Goal: Find specific fact: Find contact information

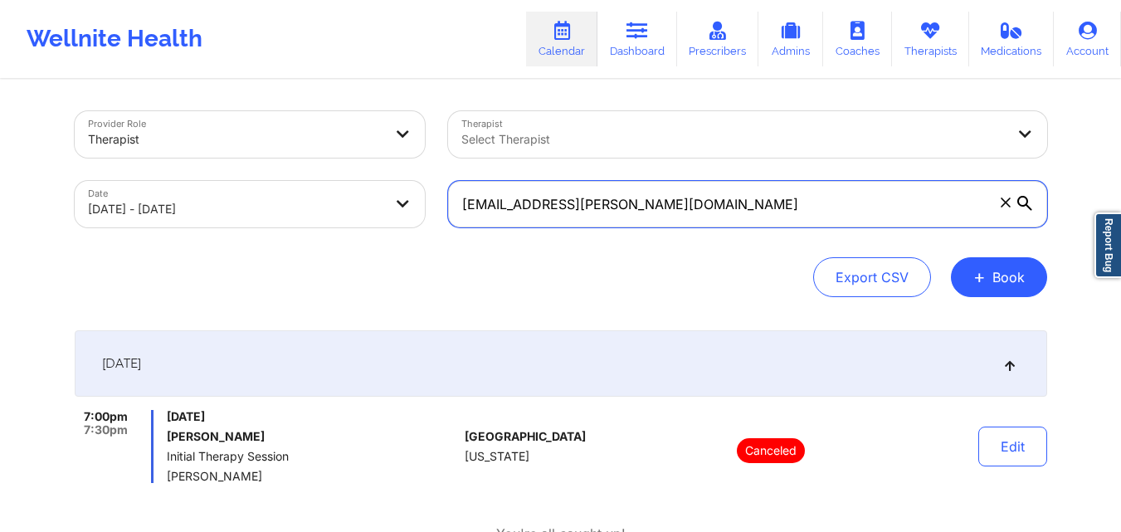
click at [676, 204] on input "[EMAIL_ADDRESS][PERSON_NAME][DOMAIN_NAME]" at bounding box center [747, 204] width 599 height 46
paste input "graciemc60"
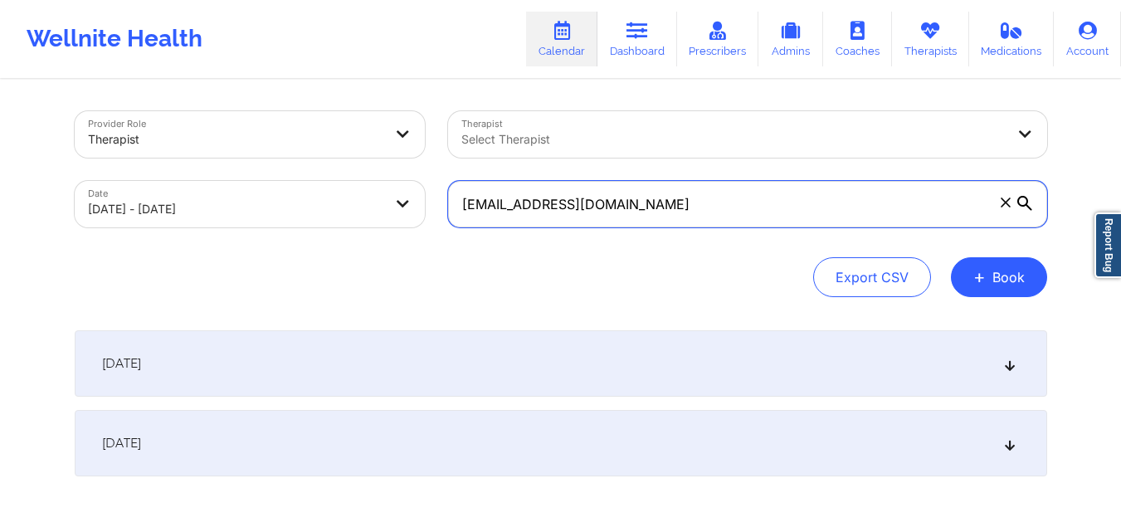
type input "[EMAIL_ADDRESS][DOMAIN_NAME]"
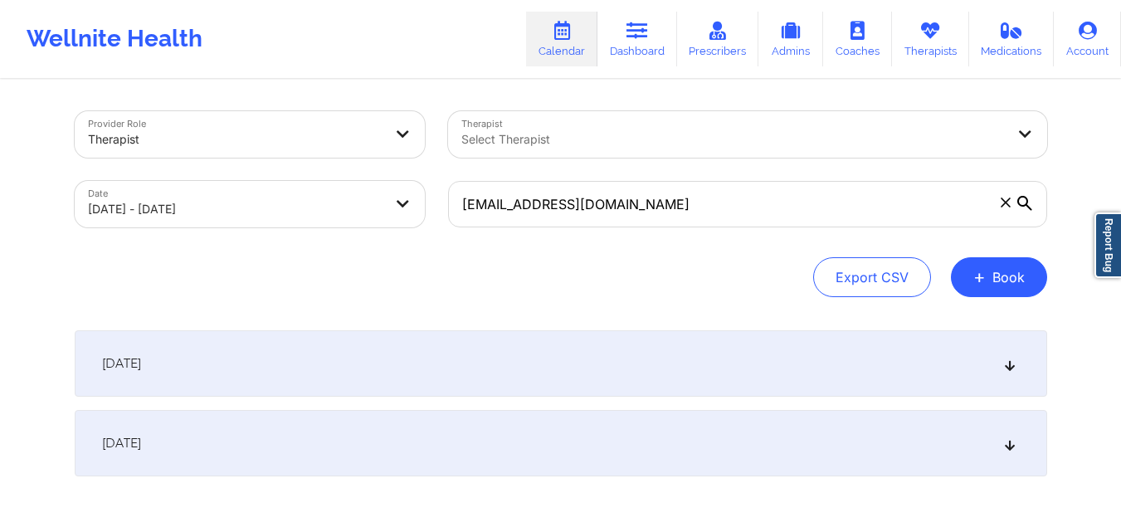
click at [1018, 206] on icon at bounding box center [1025, 203] width 15 height 15
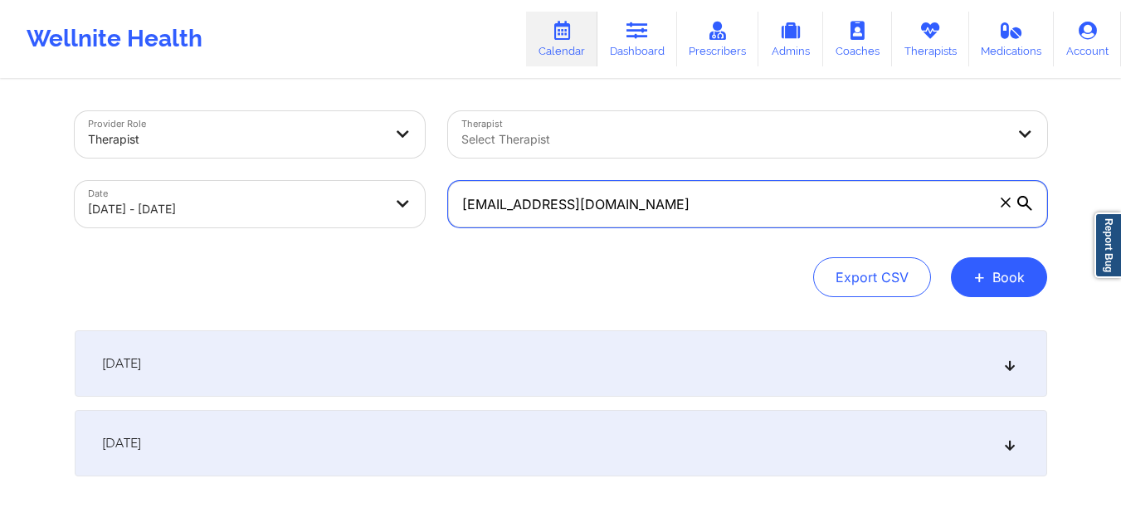
click at [1017, 206] on input "[EMAIL_ADDRESS][DOMAIN_NAME]" at bounding box center [747, 204] width 599 height 46
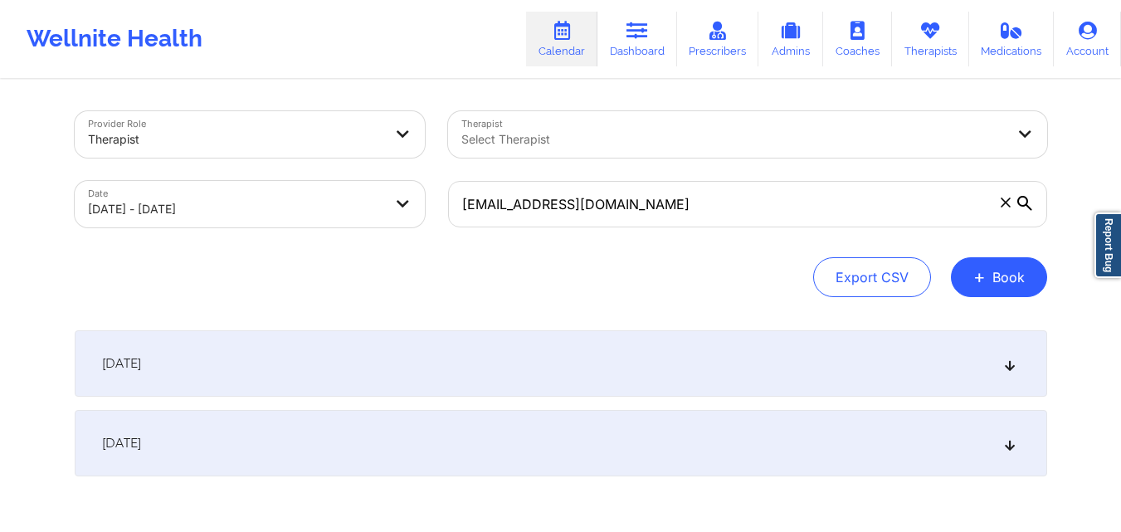
click at [441, 362] on div "[DATE]" at bounding box center [561, 363] width 973 height 66
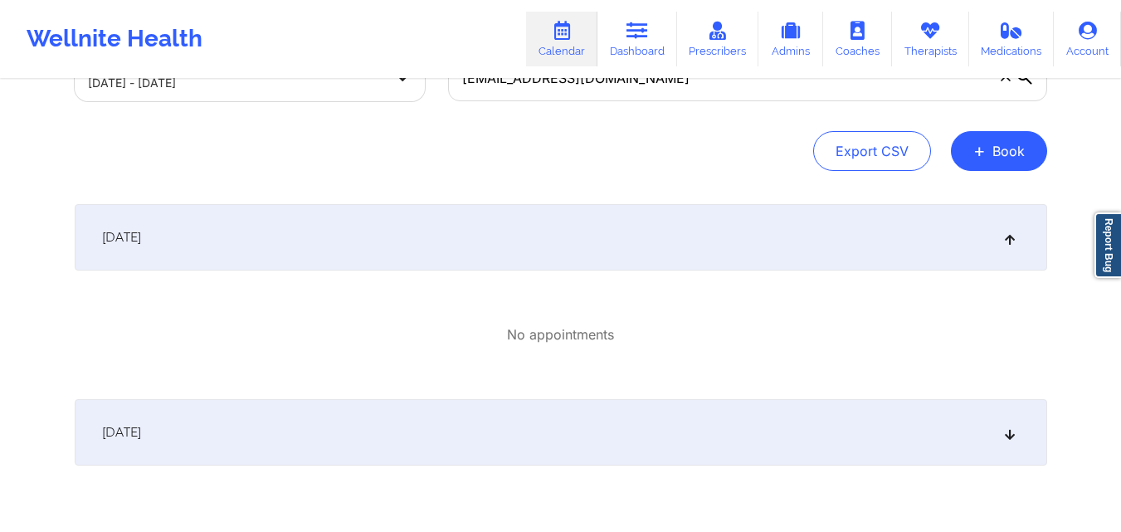
scroll to position [166, 0]
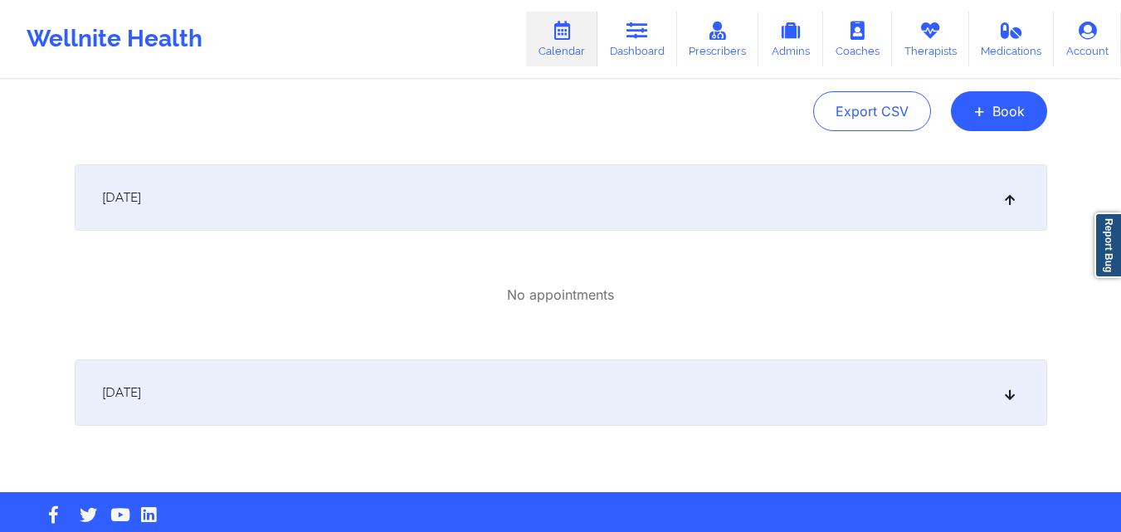
click at [479, 367] on div "[DATE]" at bounding box center [561, 392] width 973 height 66
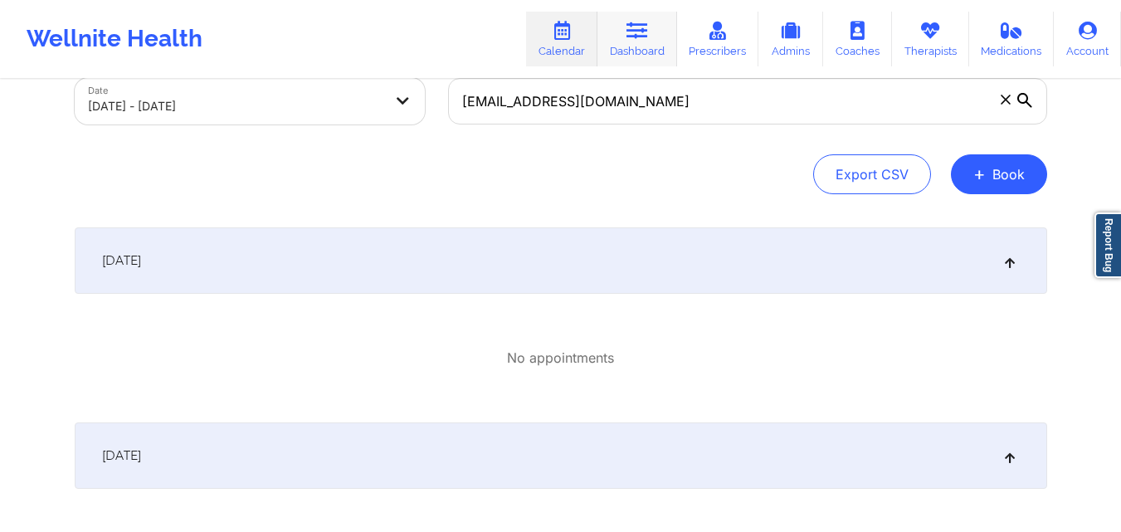
scroll to position [0, 0]
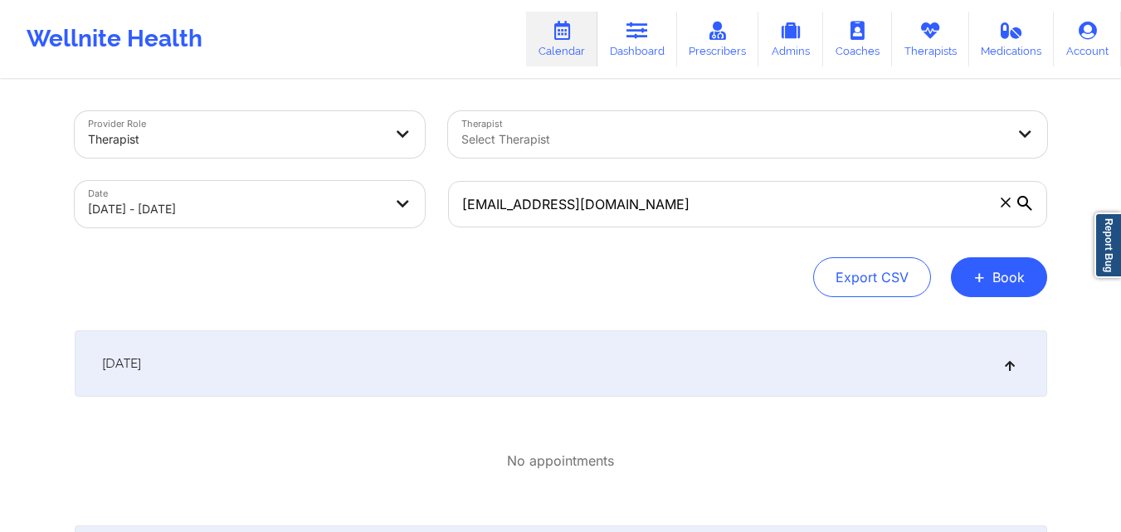
click at [232, 214] on body "Wellnite Health Calendar Dashboard Prescribers Admins Coaches Therapists Medica…" at bounding box center [560, 266] width 1121 height 532
select select "2025-8"
select select "2025-9"
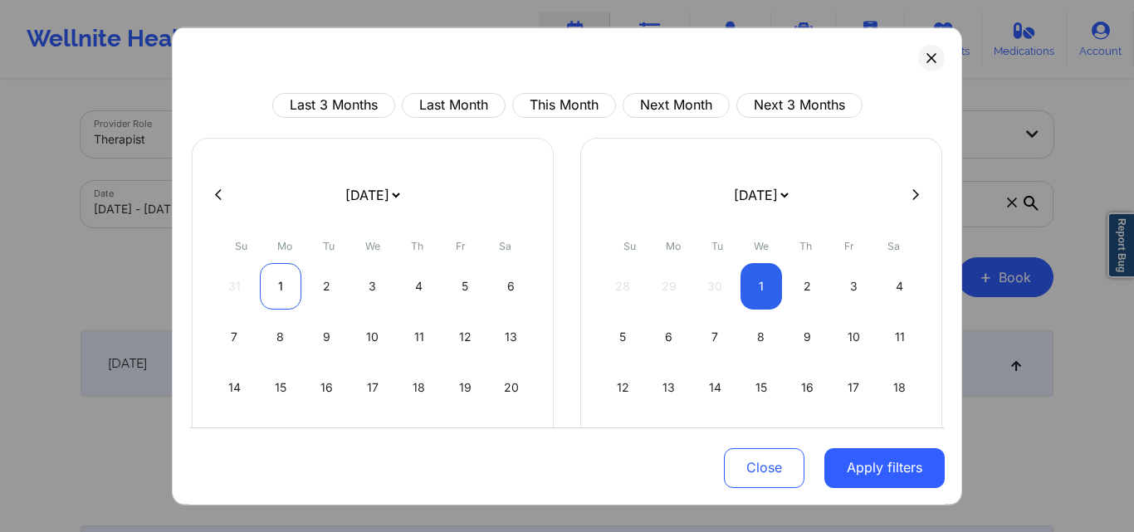
click at [280, 282] on div "1" at bounding box center [281, 285] width 42 height 46
select select "2025-8"
select select "2025-9"
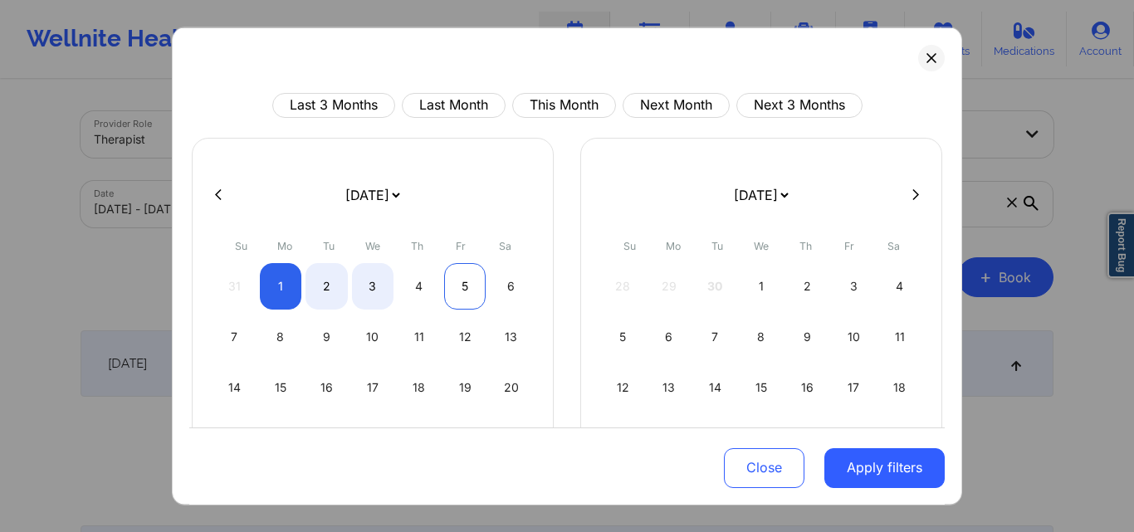
select select "2025-8"
select select "2025-9"
select select "2025-8"
select select "2025-9"
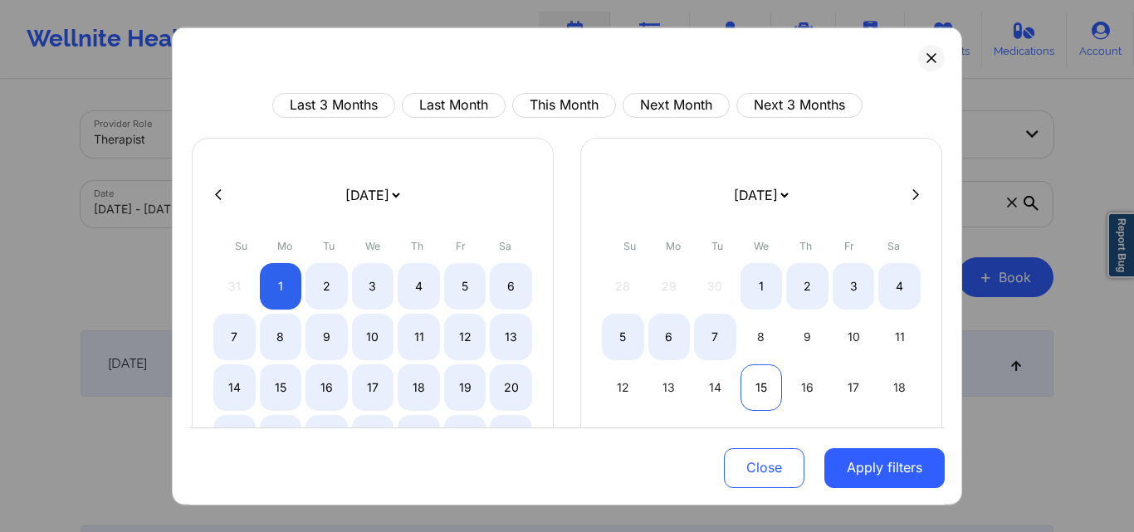
select select "2025-8"
select select "2025-9"
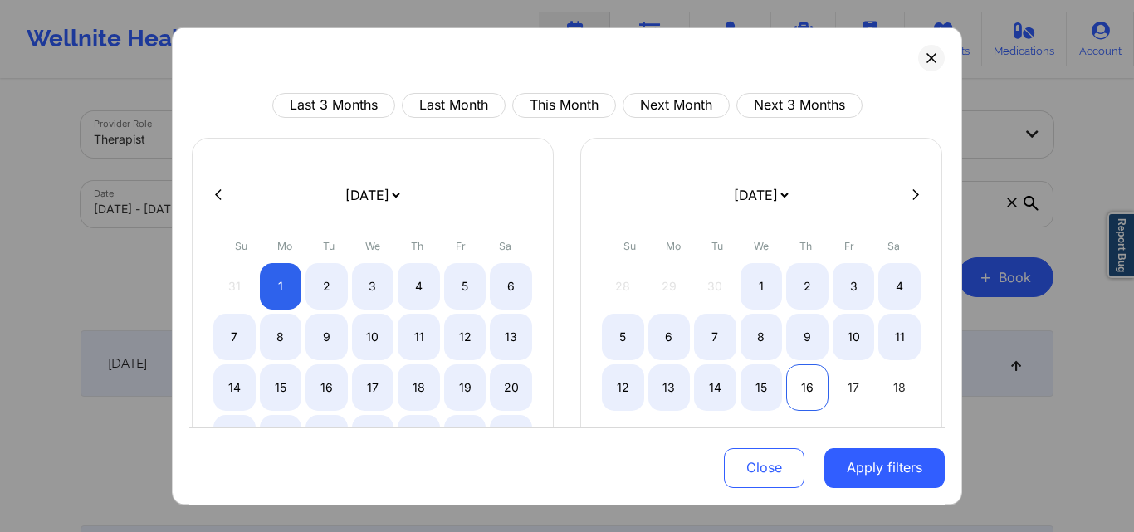
select select "2025-8"
select select "2025-9"
click at [802, 390] on div "16" at bounding box center [807, 387] width 42 height 46
select select "2025-8"
select select "2025-9"
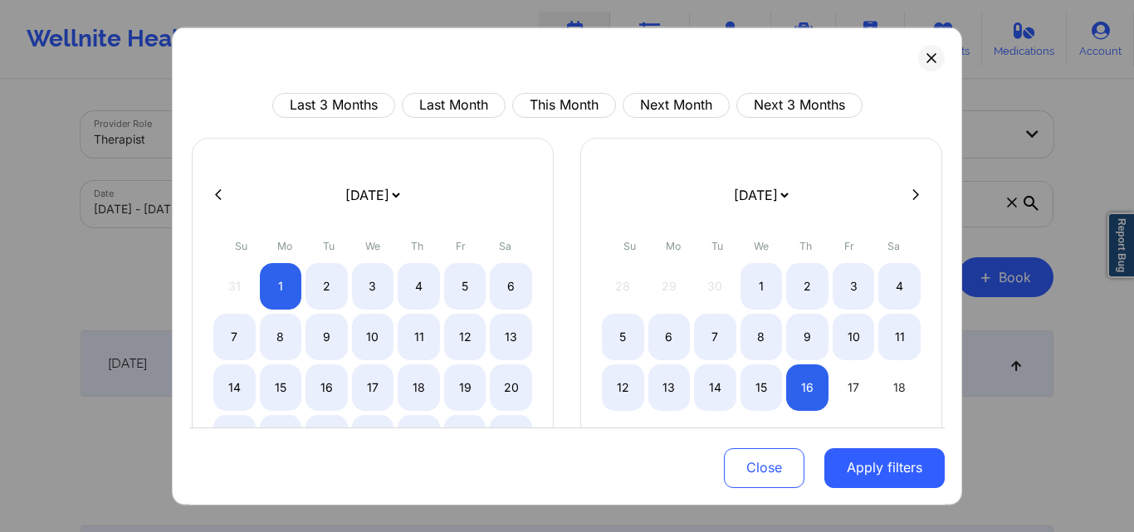
click at [852, 437] on div "Close Apply filters" at bounding box center [566, 465] width 755 height 77
click at [864, 466] on button "Apply filters" at bounding box center [884, 468] width 120 height 40
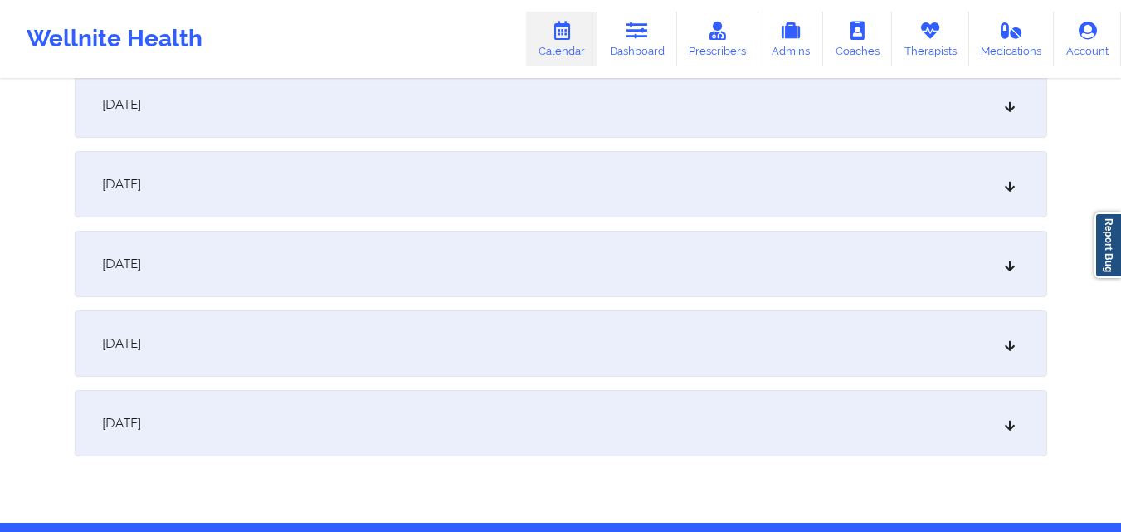
scroll to position [3585, 0]
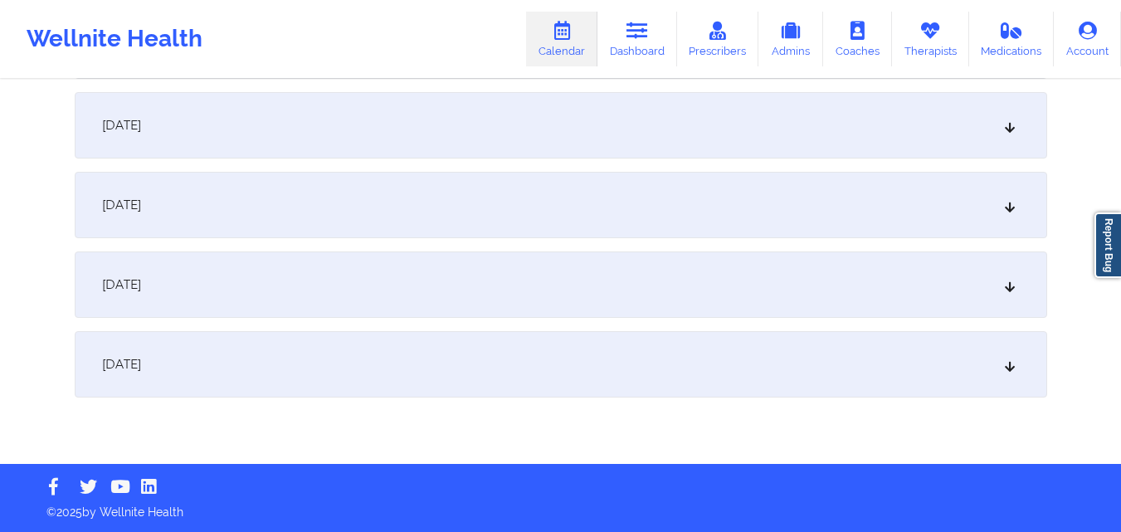
click at [387, 349] on div "[DATE]" at bounding box center [561, 364] width 973 height 66
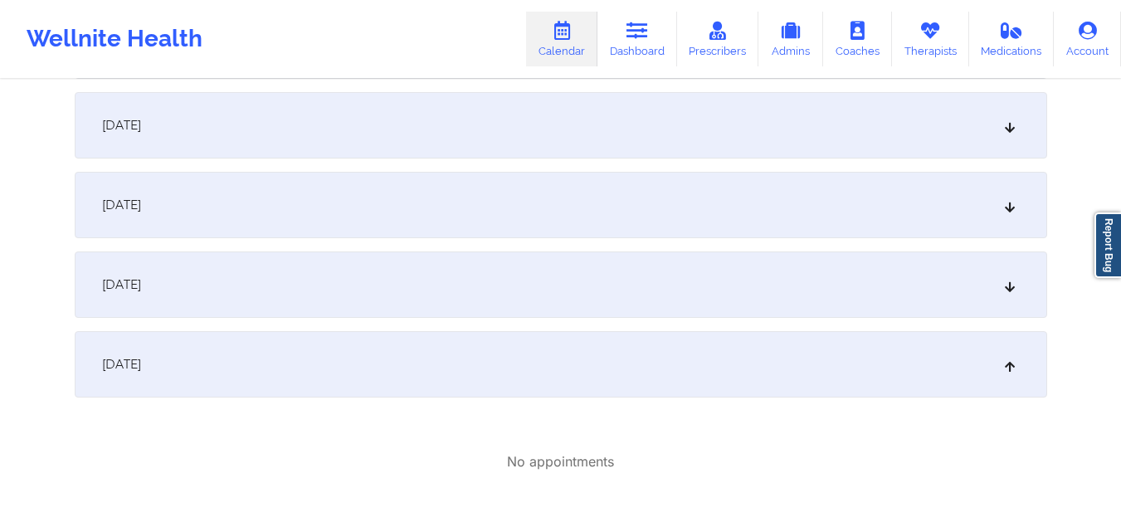
click at [393, 313] on div "October 15, 2025" at bounding box center [561, 284] width 973 height 66
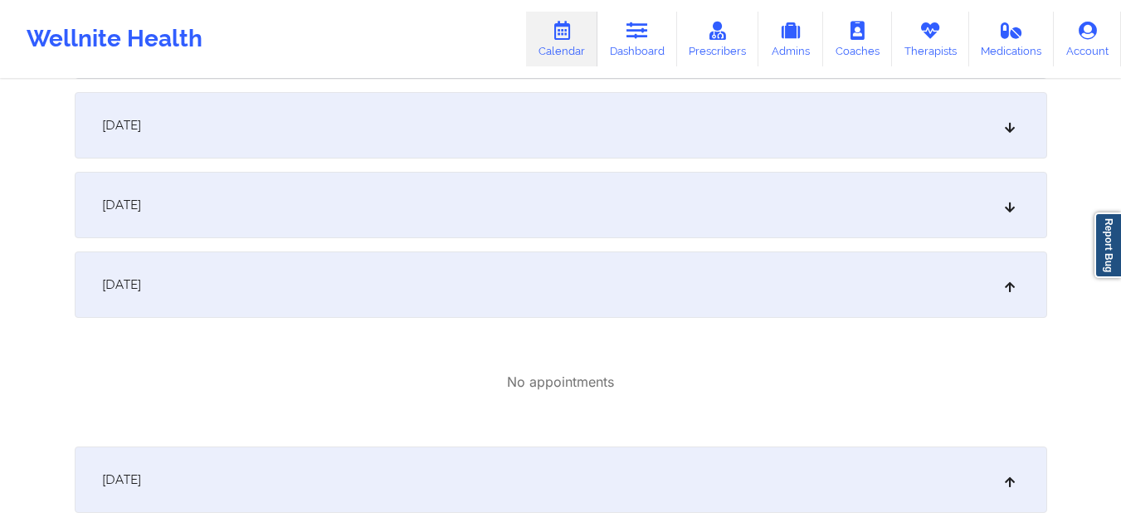
click at [406, 232] on div "October 14, 2025" at bounding box center [561, 205] width 973 height 66
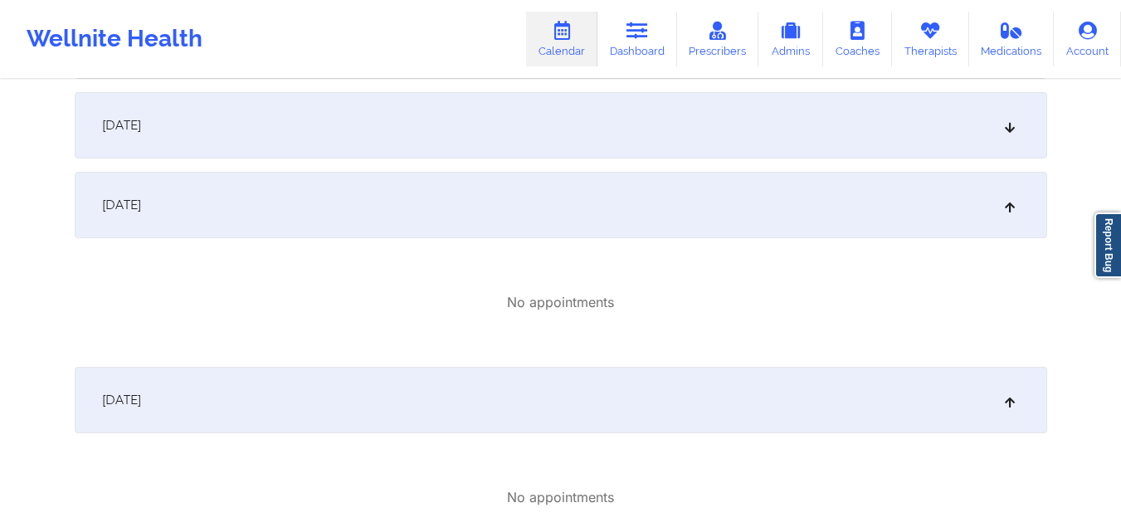
click at [378, 129] on div "October 13, 2025" at bounding box center [561, 125] width 973 height 66
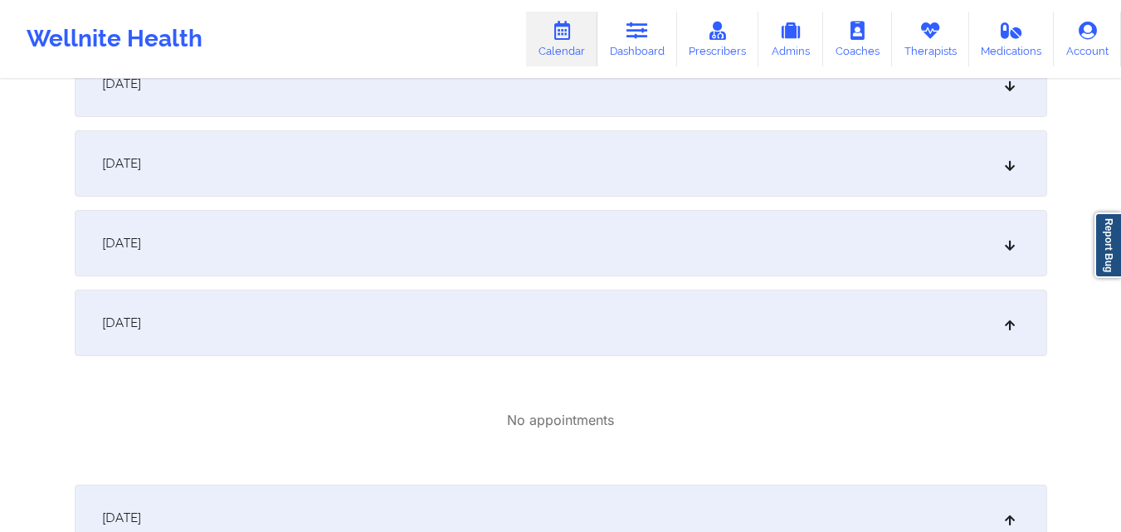
scroll to position [3336, 0]
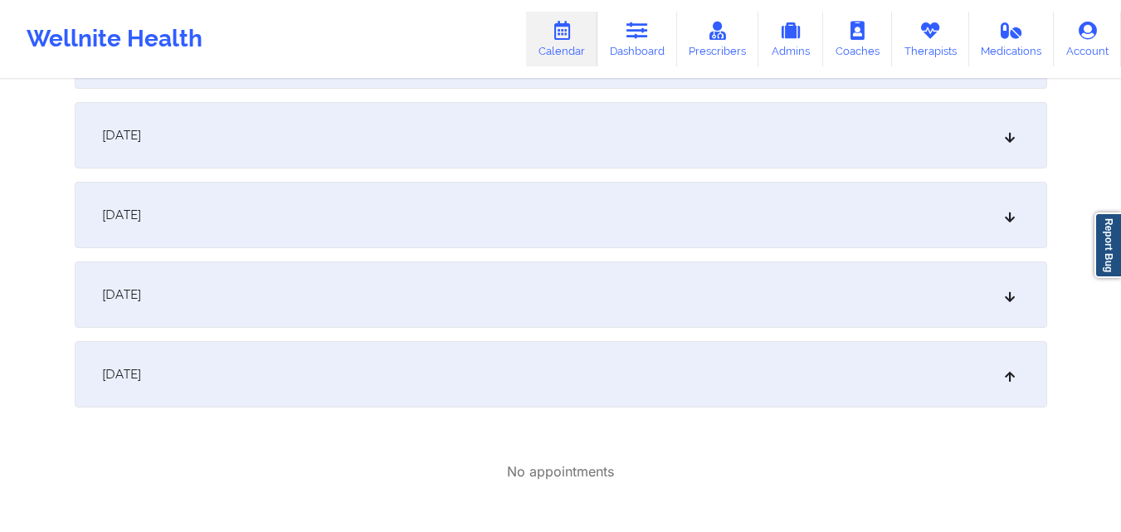
click at [367, 299] on div "October 12, 2025" at bounding box center [561, 294] width 973 height 66
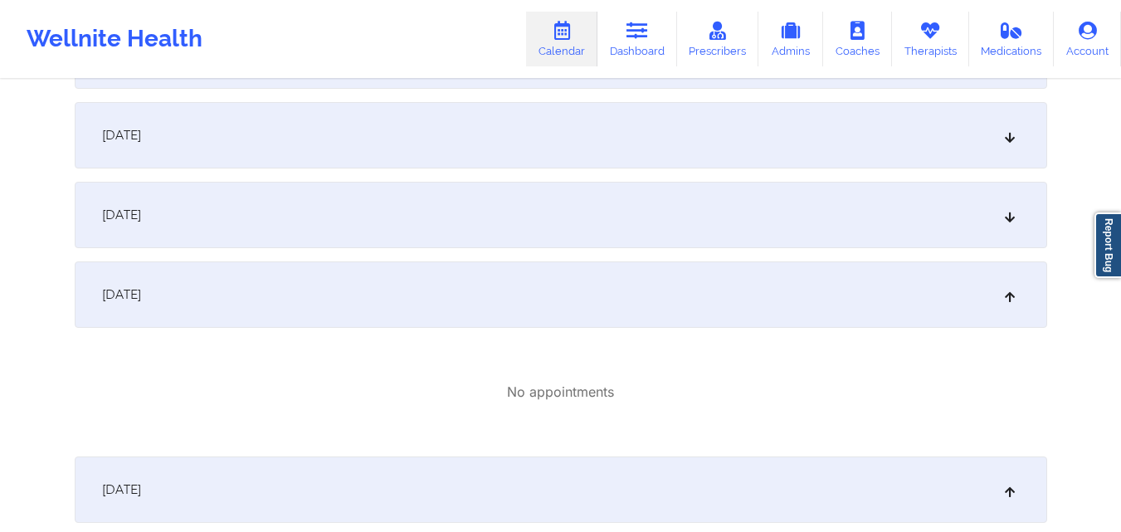
click at [373, 222] on div "October 11, 2025" at bounding box center [561, 215] width 973 height 66
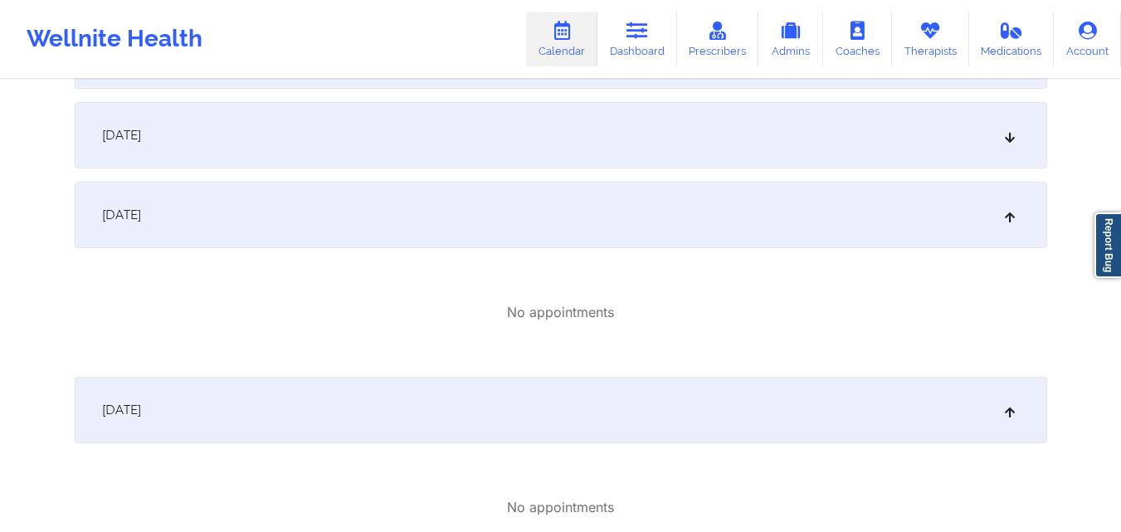
click at [334, 137] on div "October 10, 2025" at bounding box center [561, 135] width 973 height 66
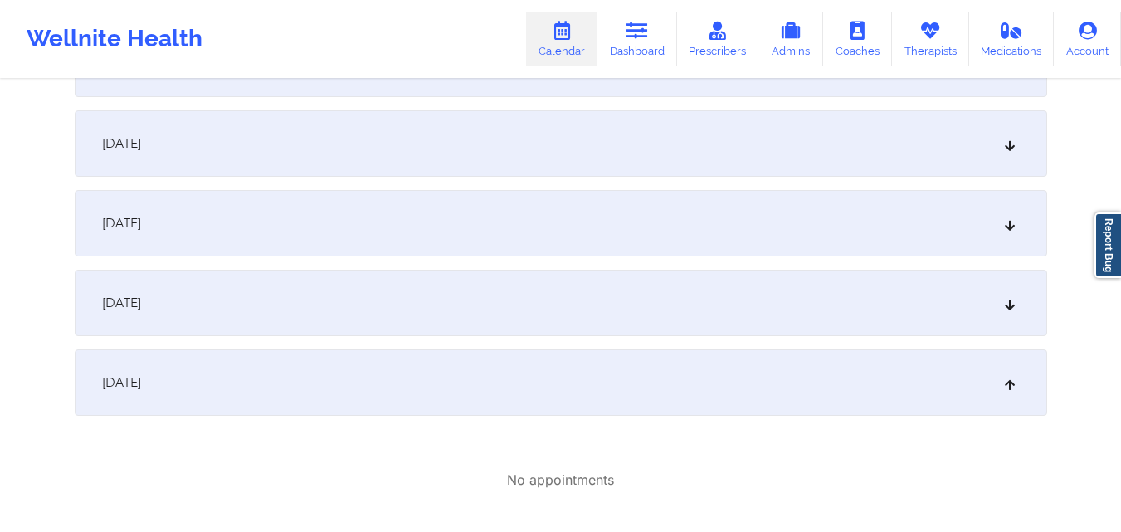
scroll to position [3087, 0]
click at [305, 279] on div "October 9, 2025" at bounding box center [561, 304] width 973 height 66
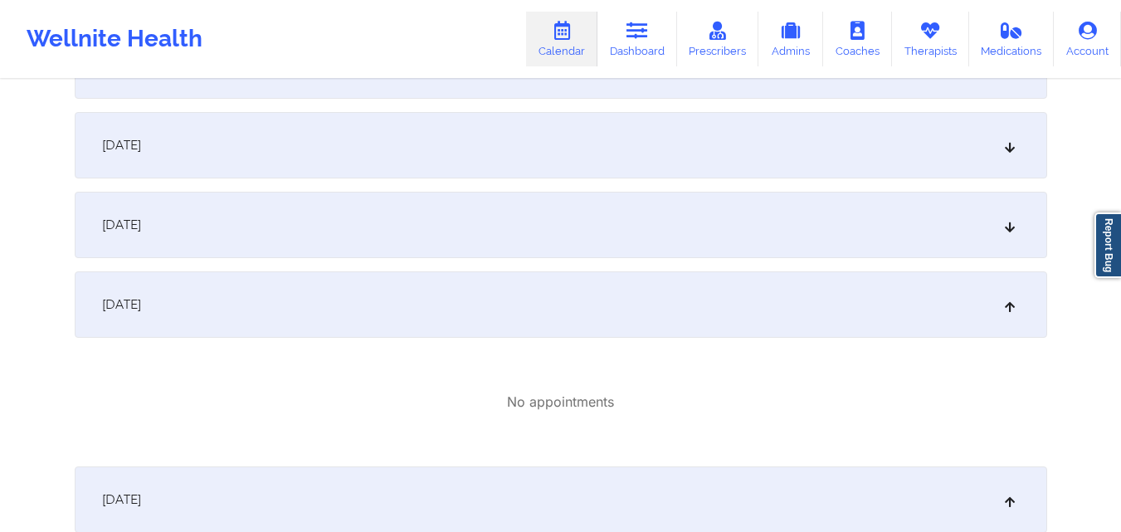
click at [308, 237] on div "October 8, 2025" at bounding box center [561, 225] width 973 height 66
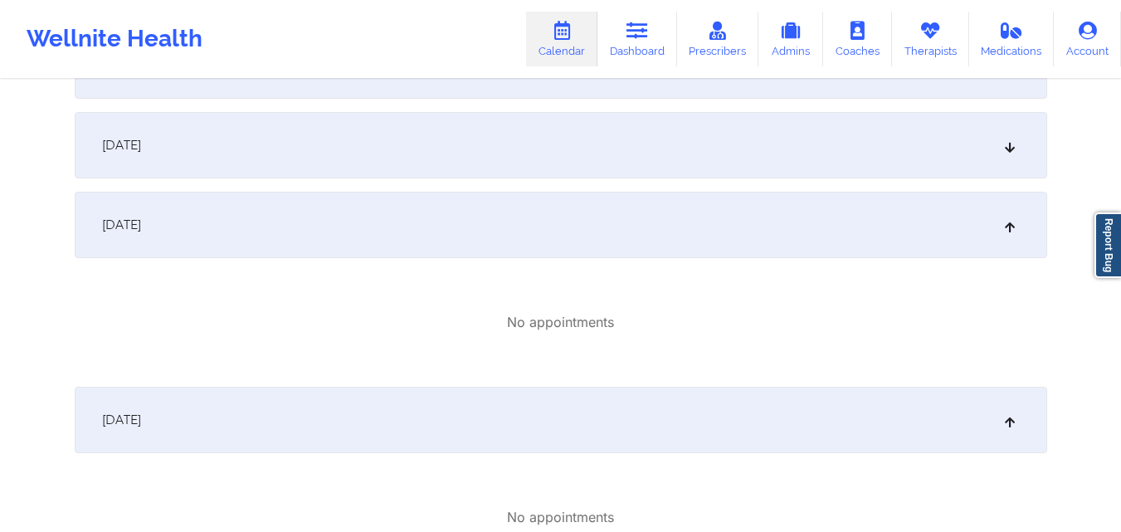
click at [328, 154] on div "October 7, 2025" at bounding box center [561, 145] width 973 height 66
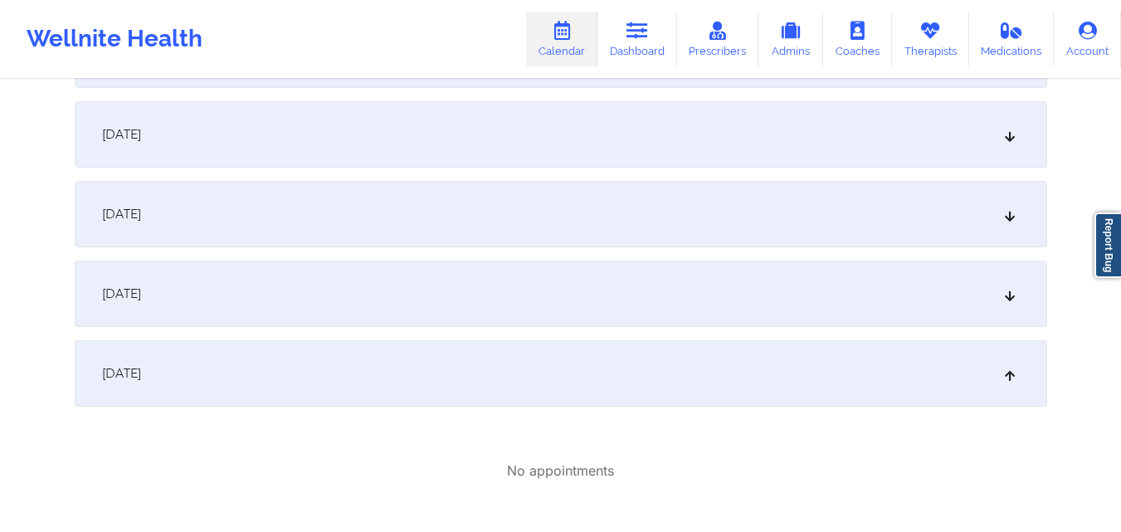
scroll to position [2838, 0]
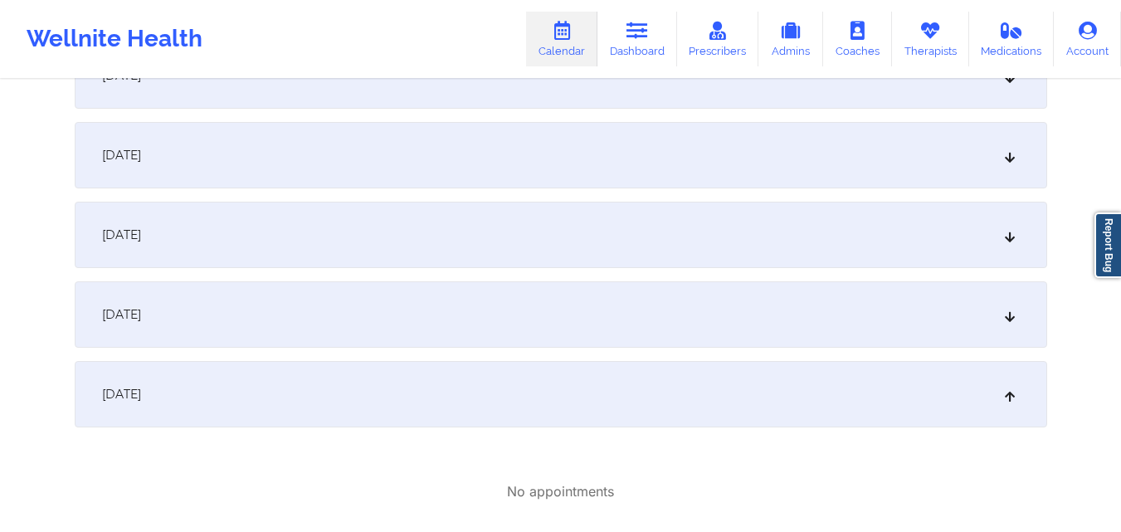
click at [329, 306] on div "October 6, 2025" at bounding box center [561, 314] width 973 height 66
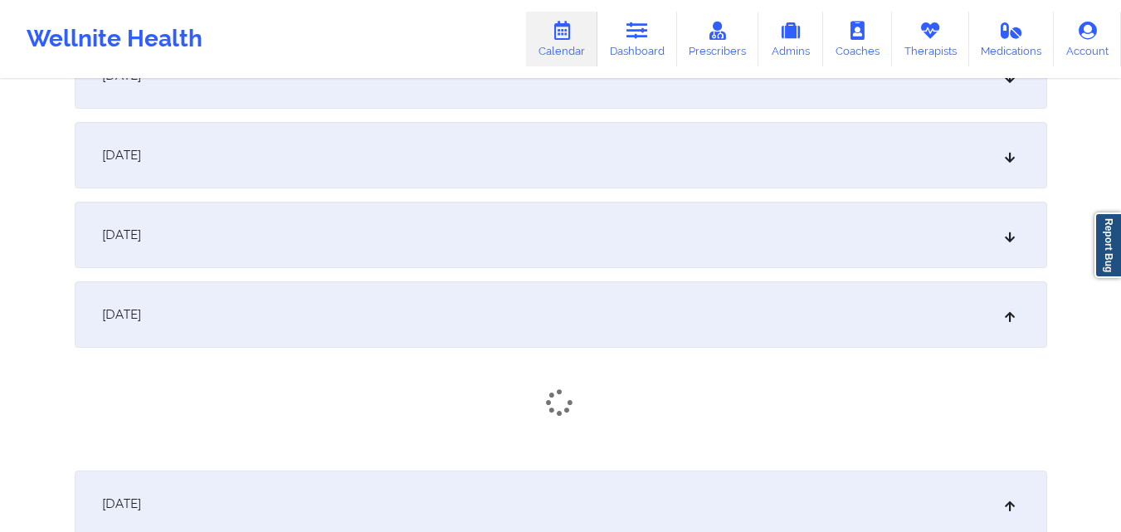
click at [320, 246] on div "October 5, 2025" at bounding box center [561, 235] width 973 height 66
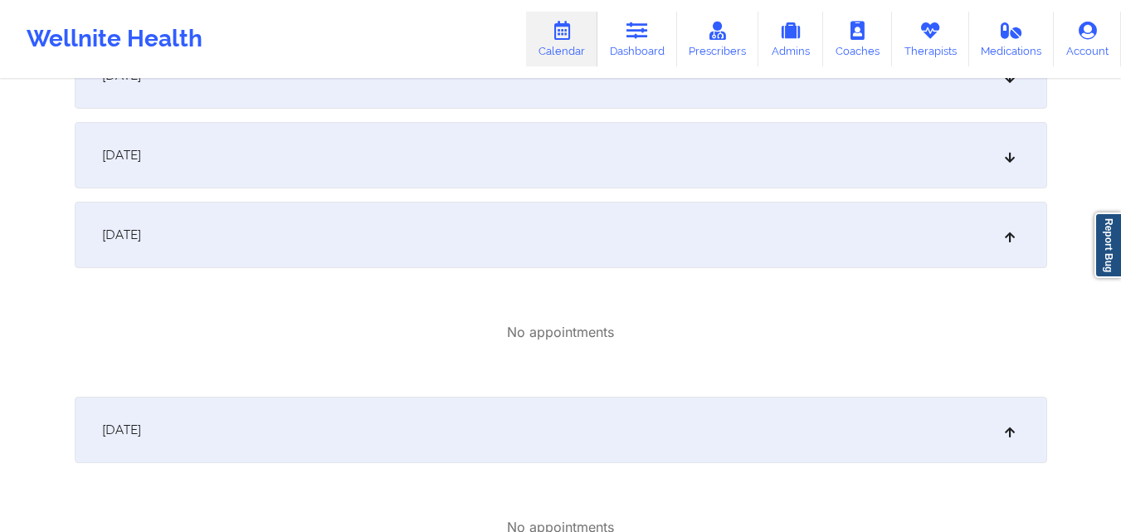
click at [305, 150] on div "October 4, 2025" at bounding box center [561, 155] width 973 height 66
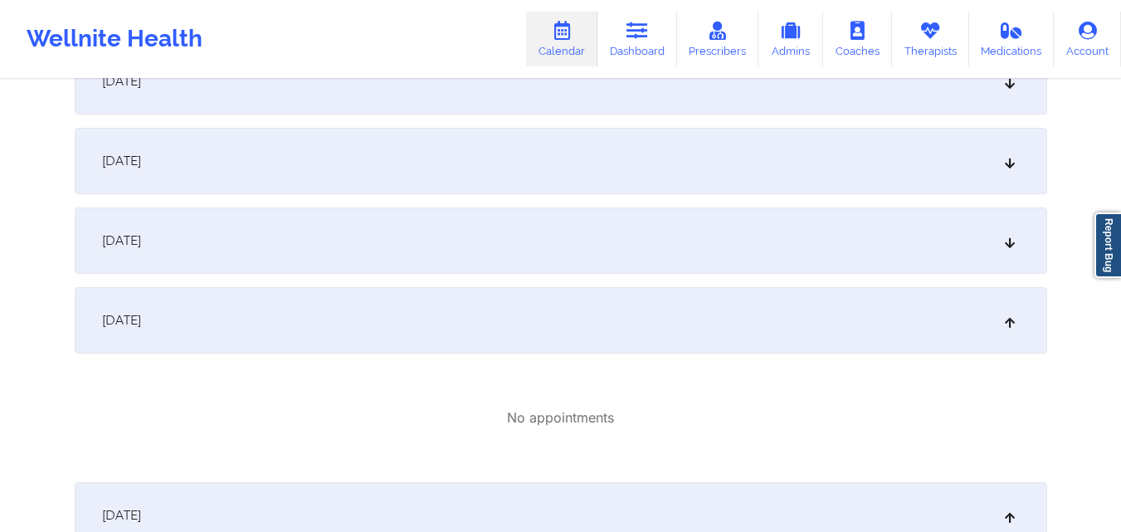
scroll to position [2672, 0]
click at [315, 238] on div "October 3, 2025" at bounding box center [561, 241] width 973 height 66
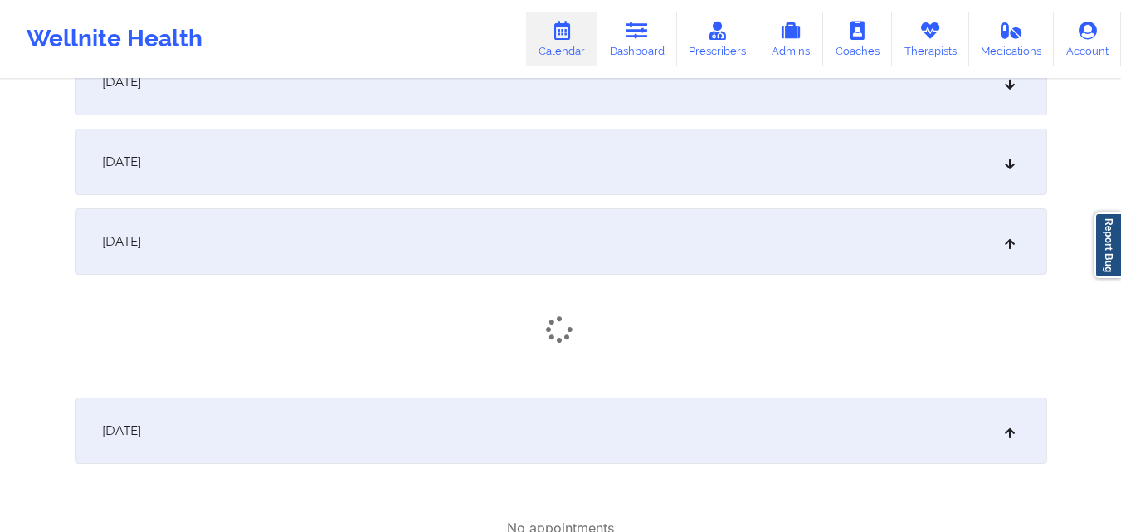
click at [307, 178] on div "October 2, 2025" at bounding box center [561, 162] width 973 height 66
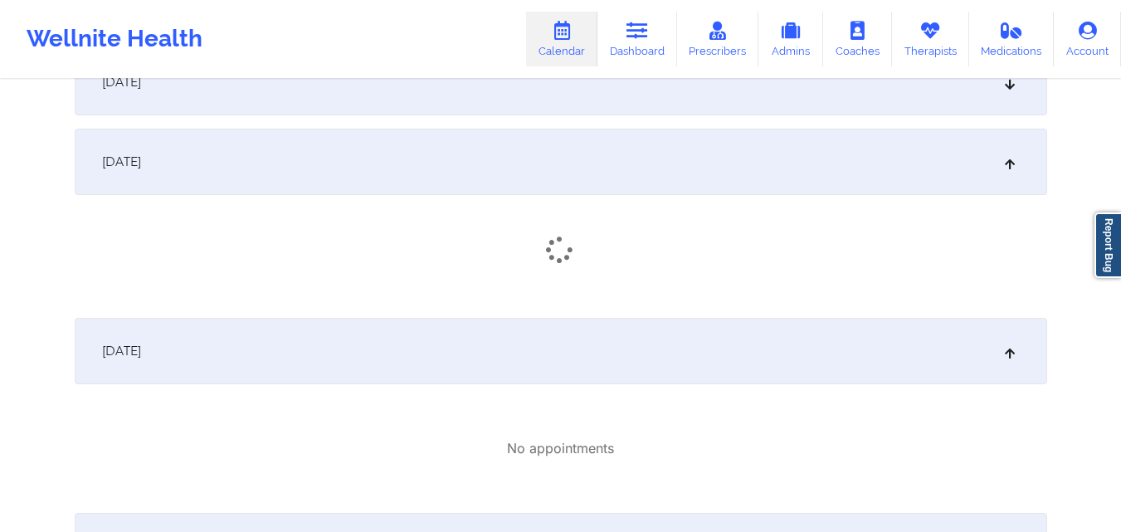
click at [304, 105] on div "October 1, 2025" at bounding box center [561, 82] width 973 height 66
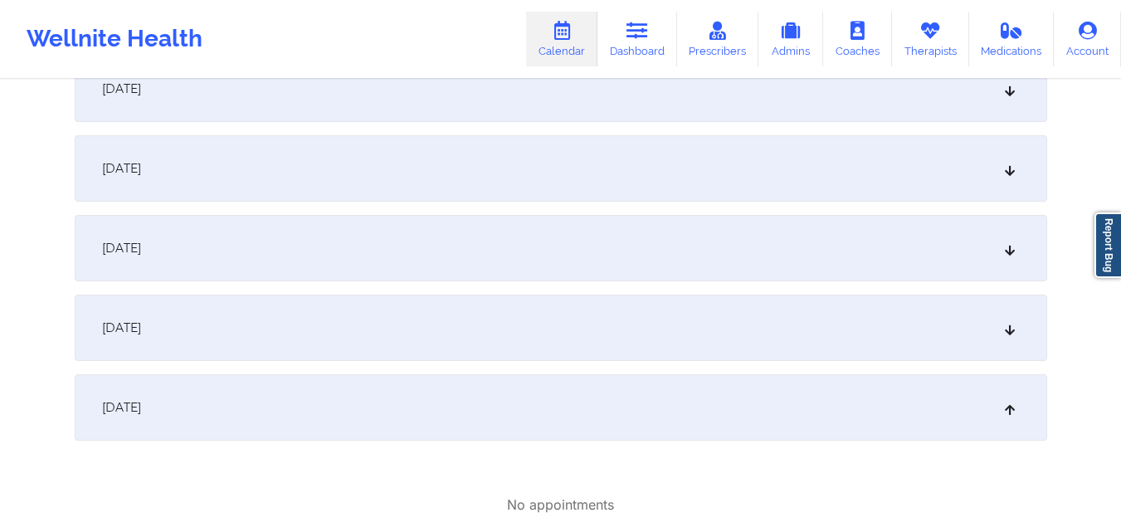
scroll to position [2340, 0]
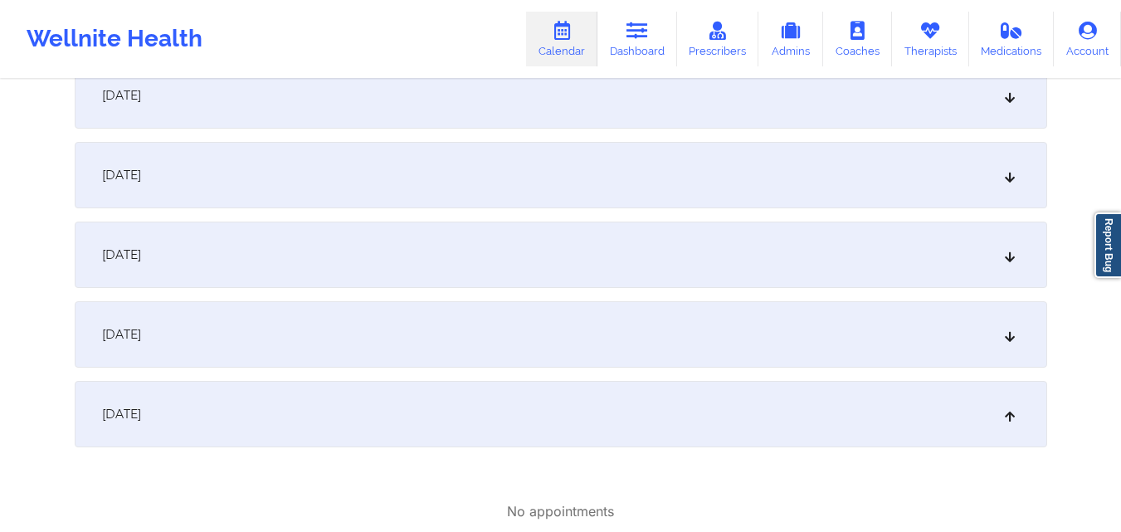
click at [349, 246] on div "September 29, 2025" at bounding box center [561, 255] width 973 height 66
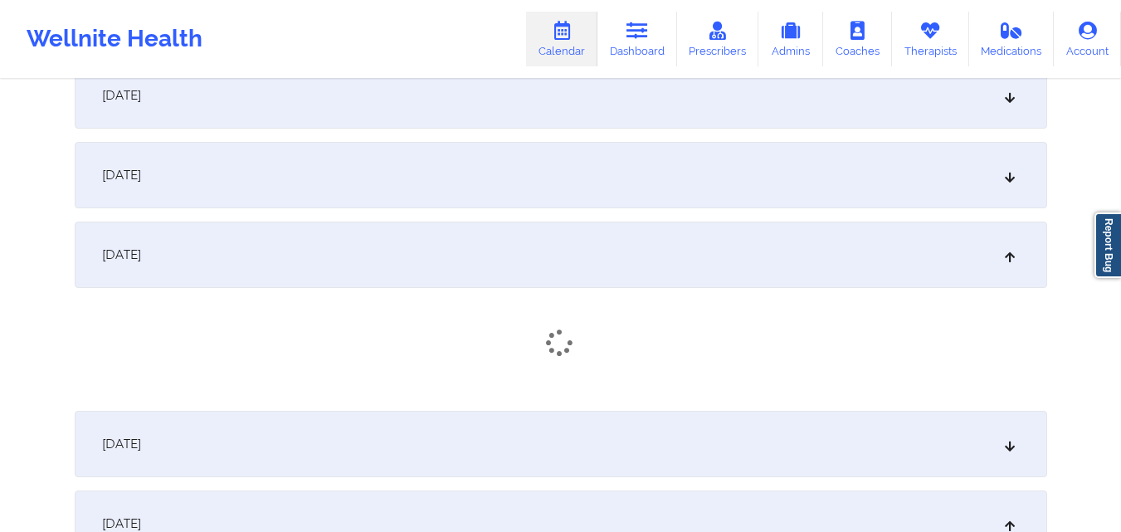
click at [325, 171] on div "September 28, 2025" at bounding box center [561, 175] width 973 height 66
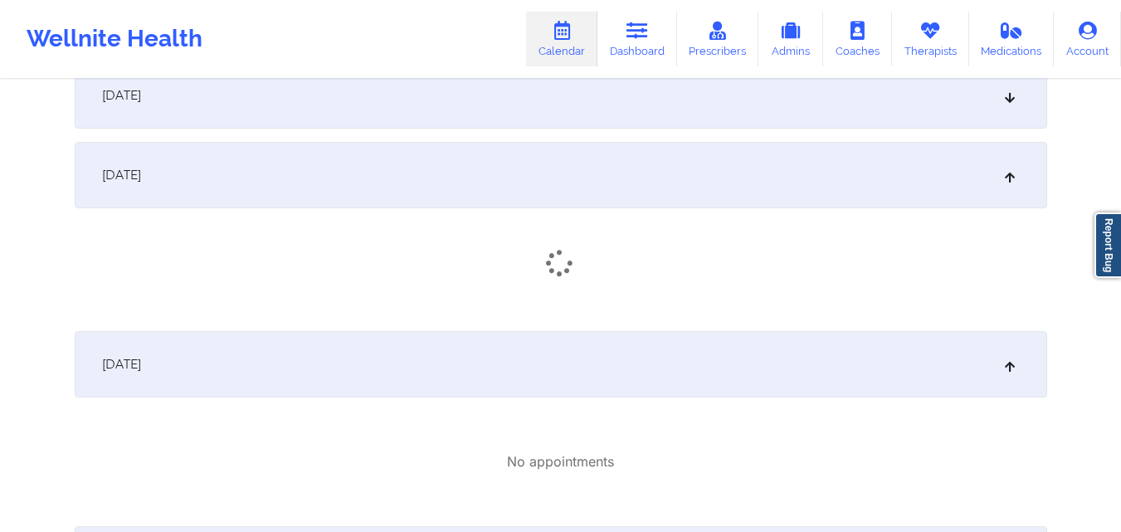
click at [307, 109] on div "September 27, 2025" at bounding box center [561, 95] width 973 height 66
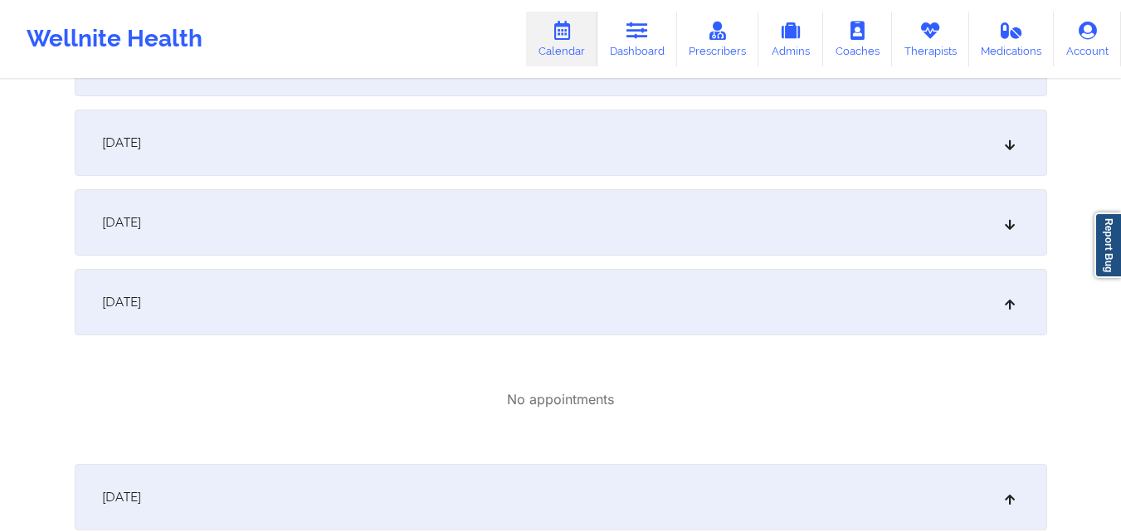
scroll to position [2008, 0]
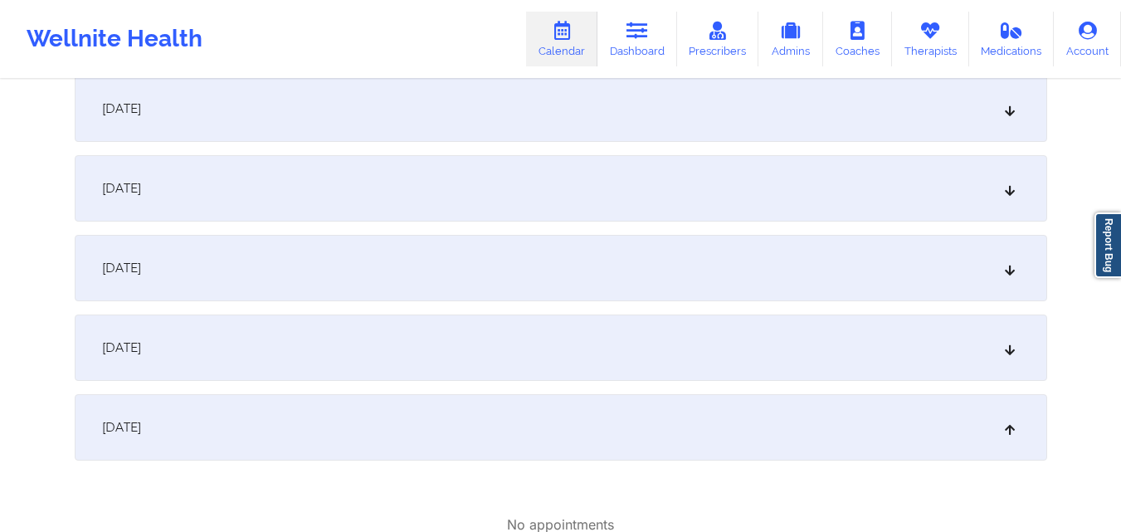
click at [299, 259] on div "September 25, 2025" at bounding box center [561, 268] width 973 height 66
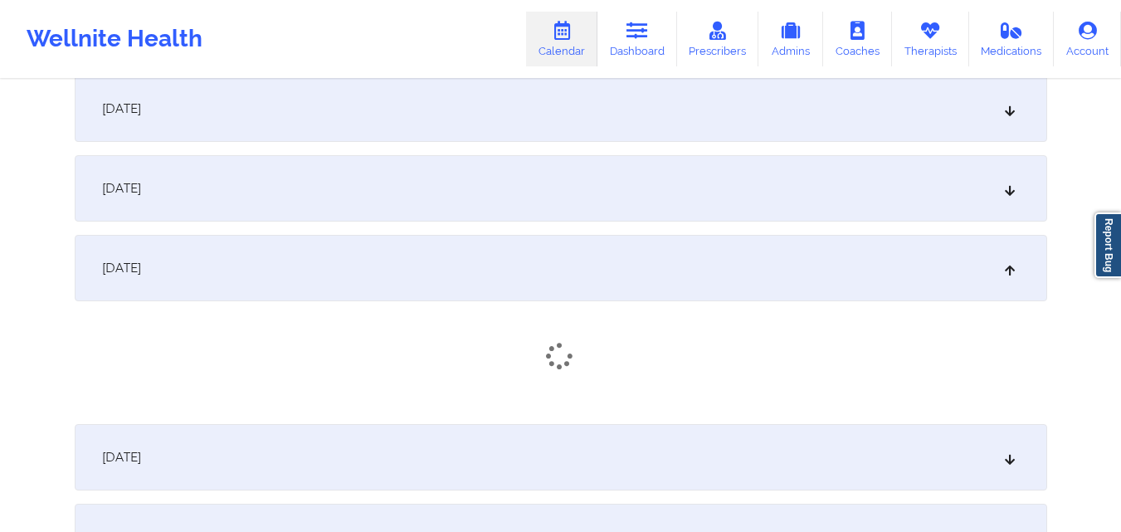
click at [278, 178] on div "September 24, 2025" at bounding box center [561, 188] width 973 height 66
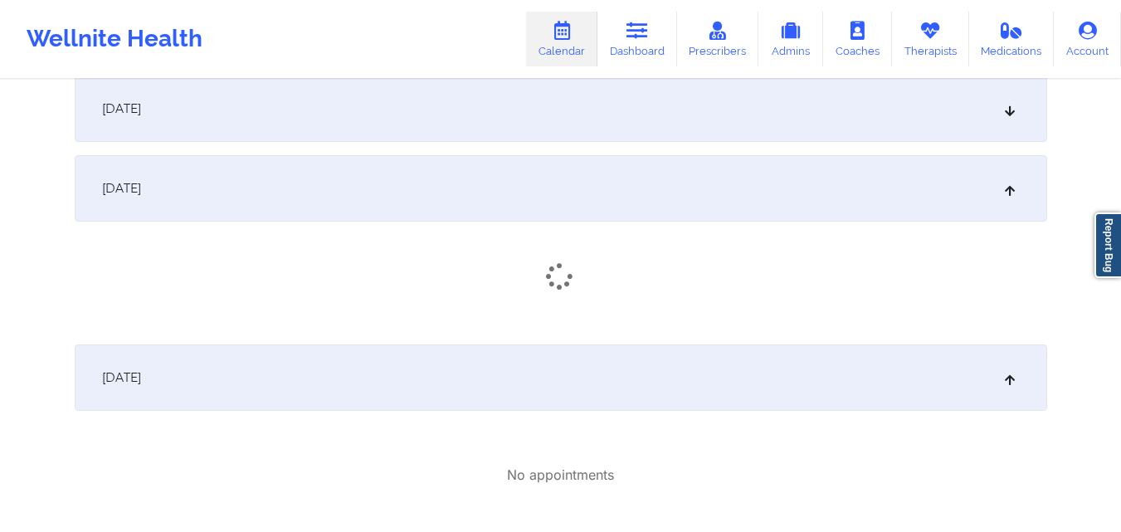
click at [266, 134] on div "September 23, 2025" at bounding box center [561, 109] width 973 height 66
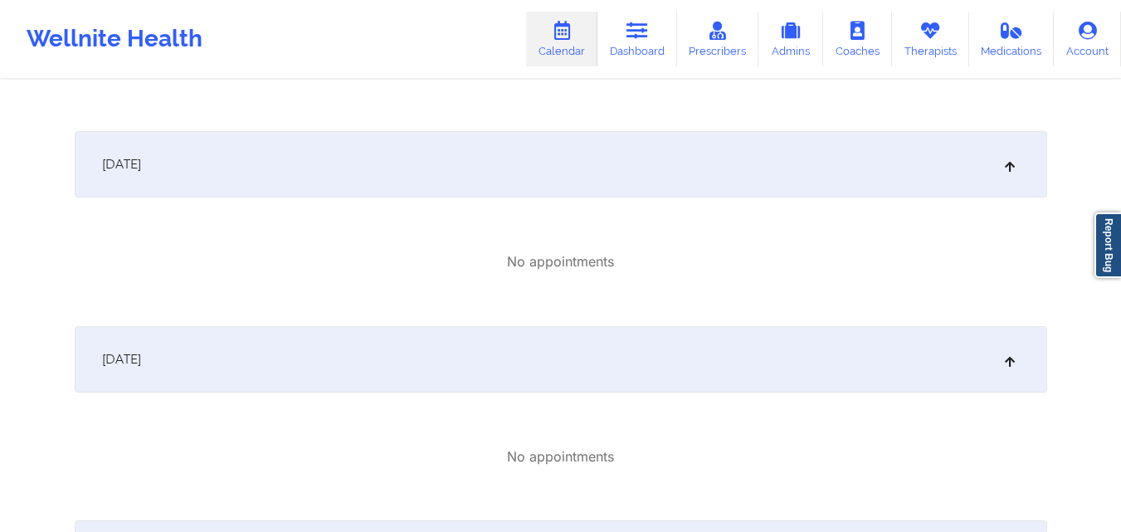
scroll to position [3971, 0]
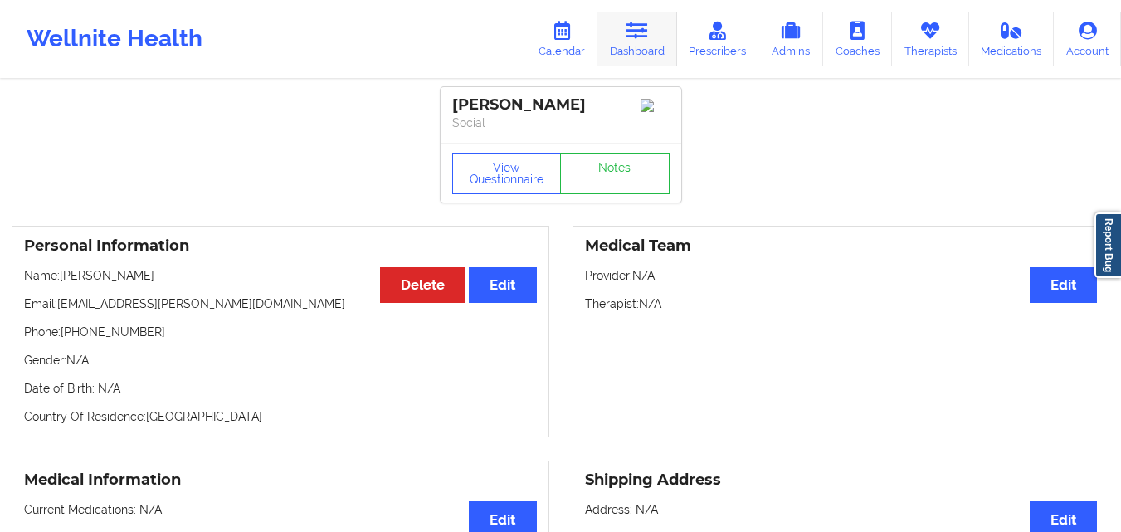
click at [662, 41] on link "Dashboard" at bounding box center [638, 39] width 80 height 55
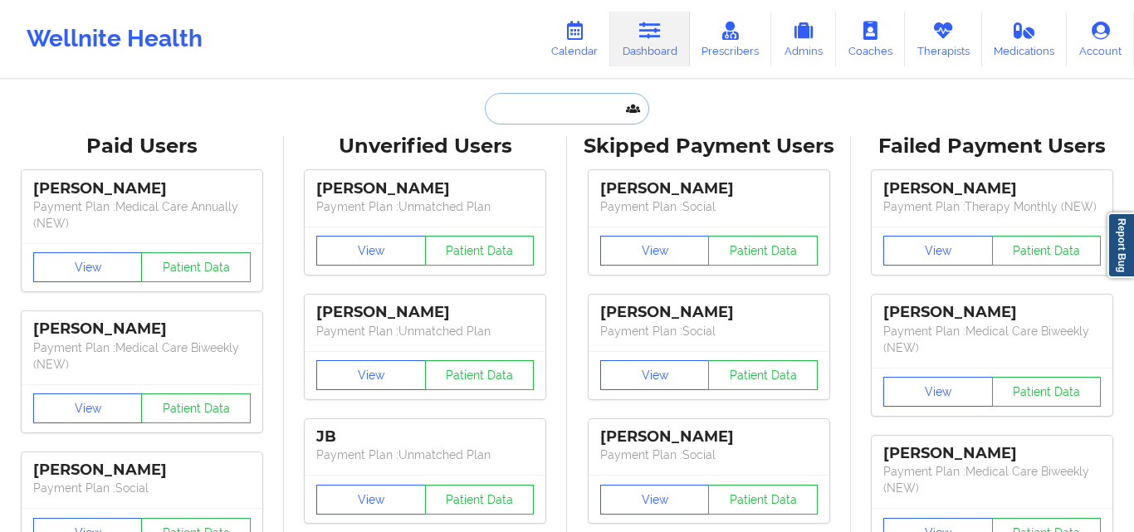
click at [546, 105] on input "text" at bounding box center [567, 109] width 164 height 32
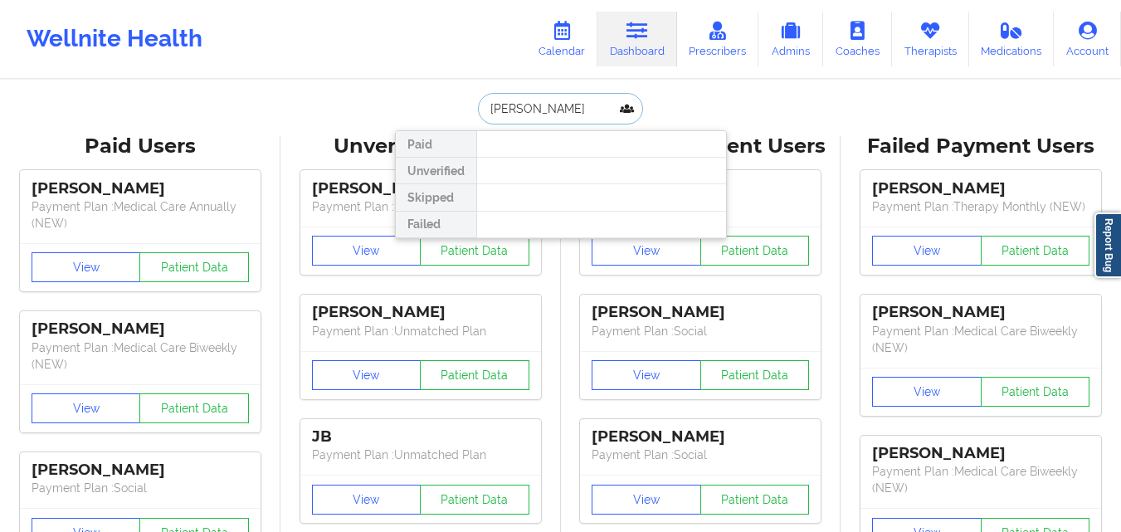
type input "[PERSON_NAME]"
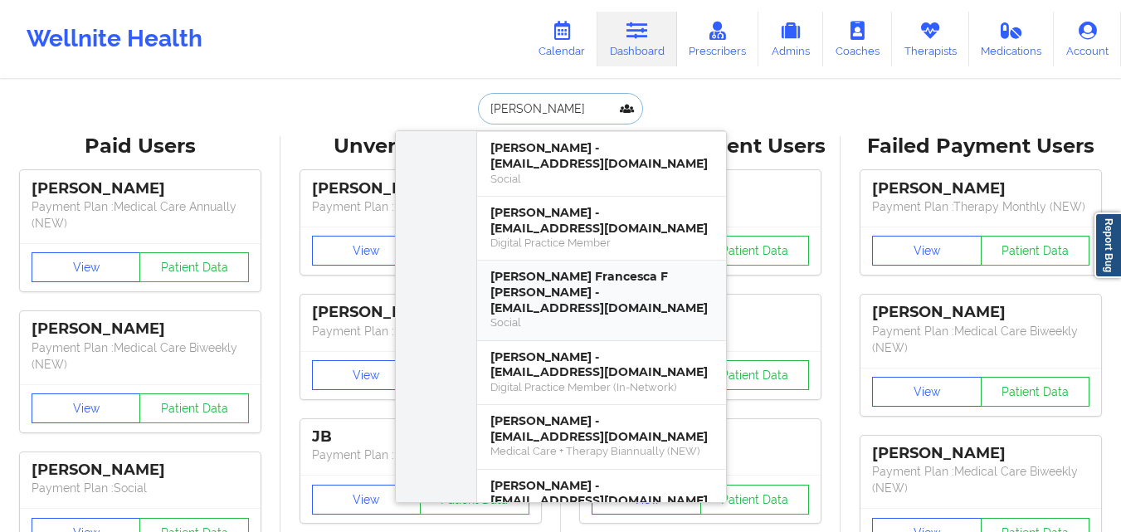
scroll to position [581, 0]
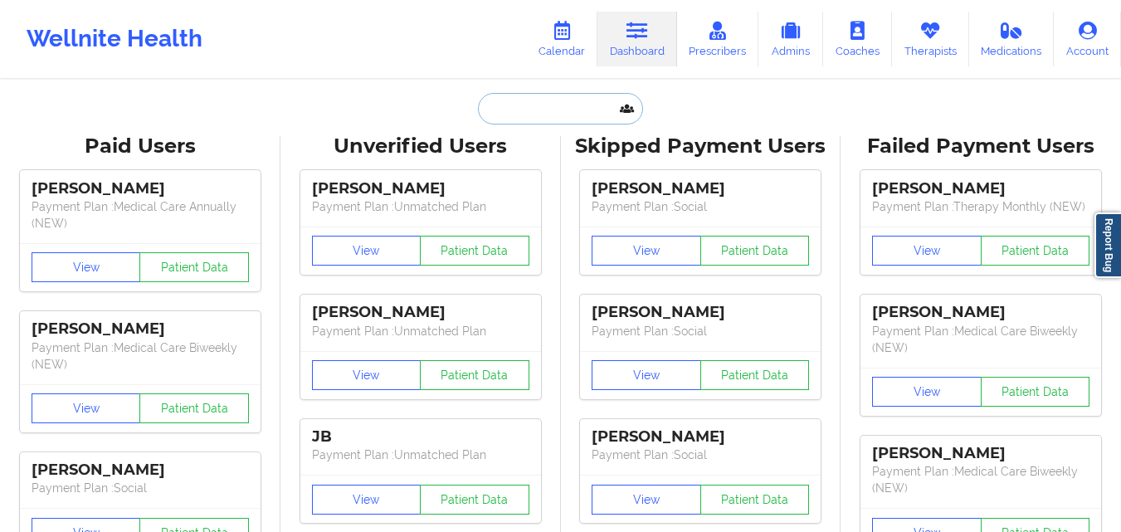
click at [497, 112] on input "text" at bounding box center [560, 109] width 164 height 32
paste input "[PERSON_NAME]"
type input "[PERSON_NAME]"
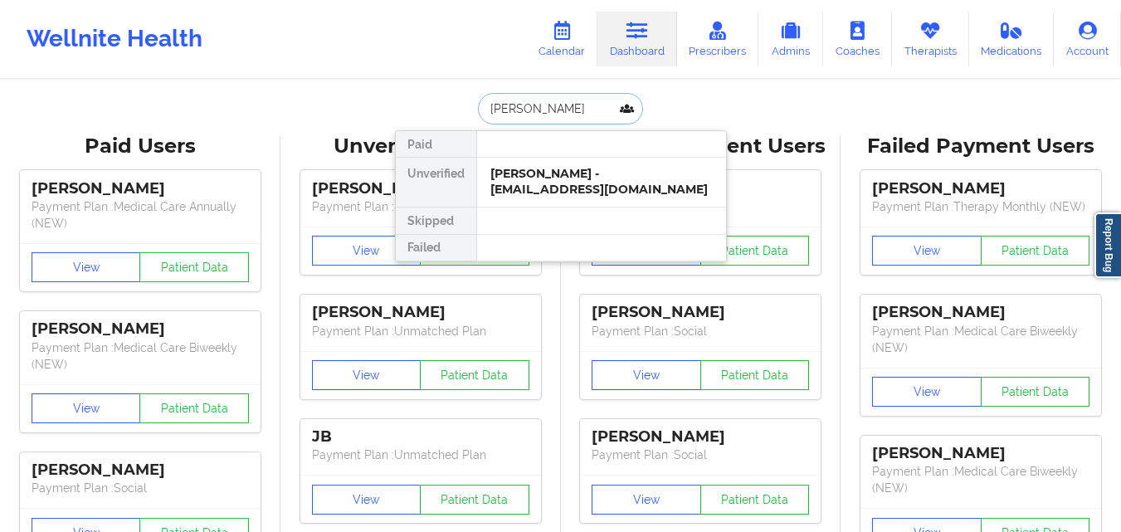
scroll to position [0, 0]
click at [541, 187] on div "[PERSON_NAME] - [EMAIL_ADDRESS][DOMAIN_NAME]" at bounding box center [602, 181] width 222 height 31
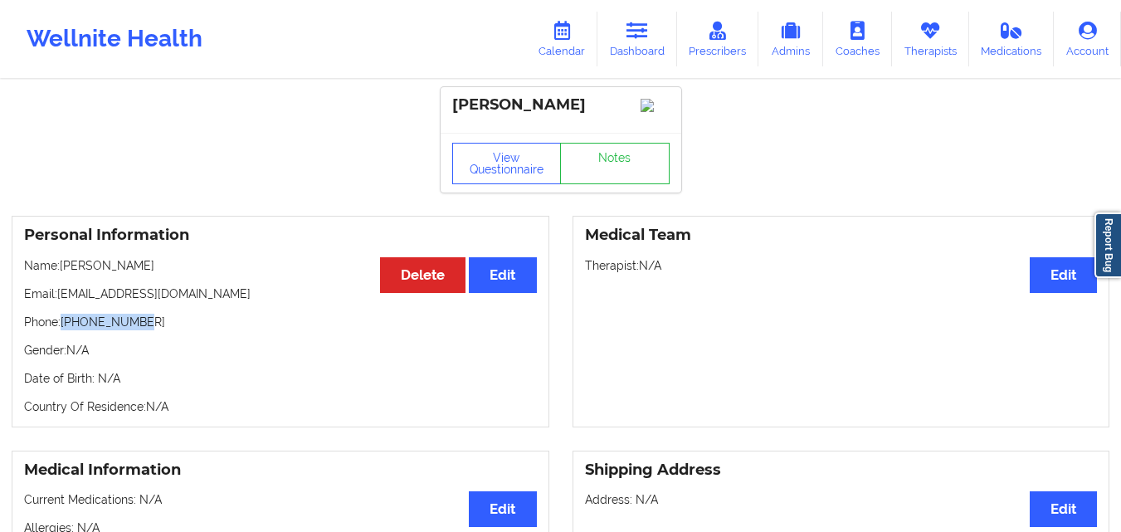
drag, startPoint x: 64, startPoint y: 334, endPoint x: 134, endPoint y: 334, distance: 69.7
click at [134, 330] on p "Phone: [PHONE_NUMBER]" at bounding box center [280, 322] width 513 height 17
copy p "[PHONE_NUMBER]"
drag, startPoint x: 61, startPoint y: 307, endPoint x: 234, endPoint y: 307, distance: 173.5
click at [234, 302] on p "Email: [EMAIL_ADDRESS][DOMAIN_NAME]" at bounding box center [280, 294] width 513 height 17
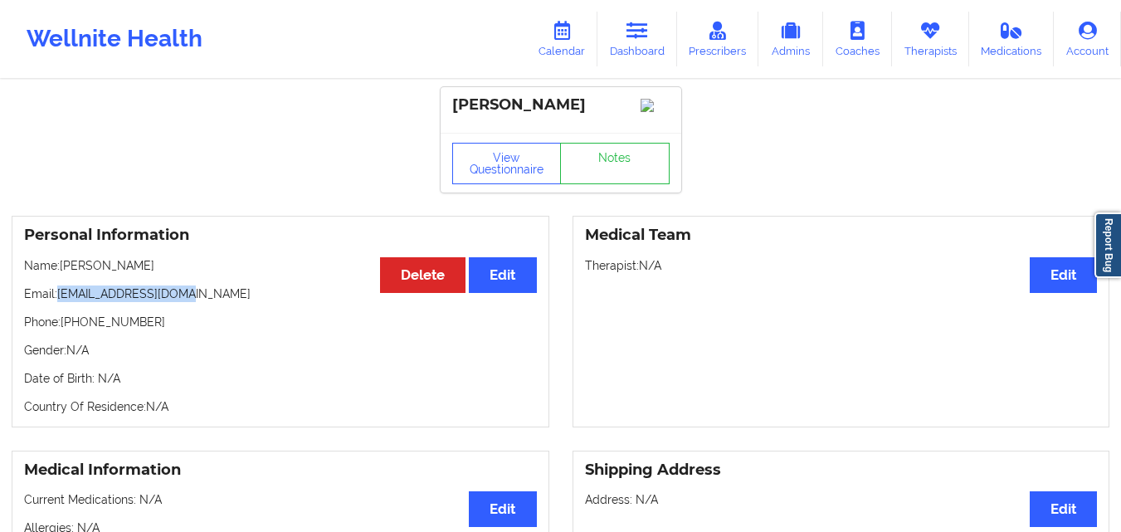
copy p "[EMAIL_ADDRESS][DOMAIN_NAME]"
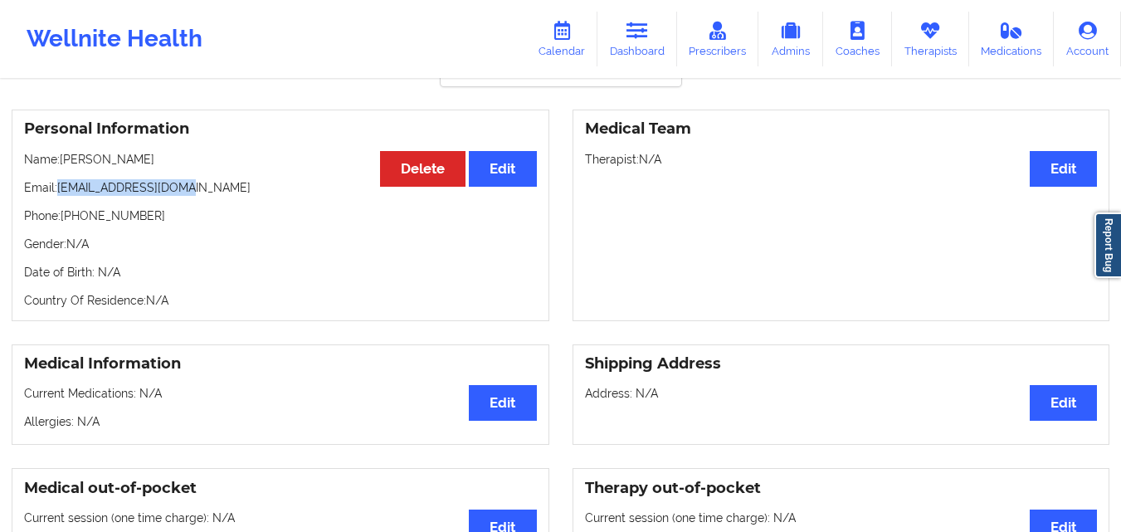
scroll to position [52, 0]
